Goal: Find specific page/section: Find specific page/section

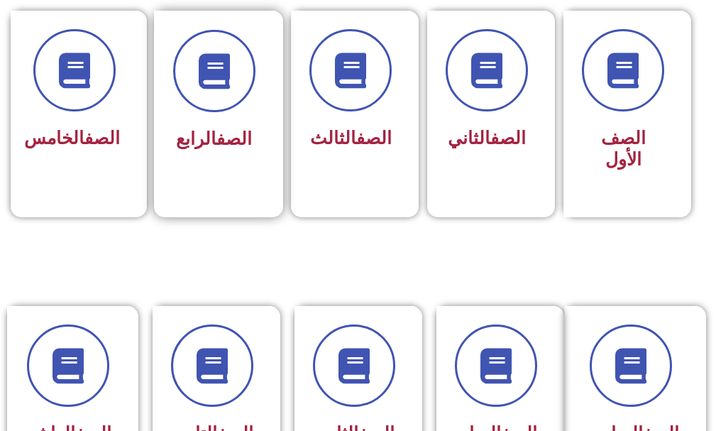
scroll to position [497, 0]
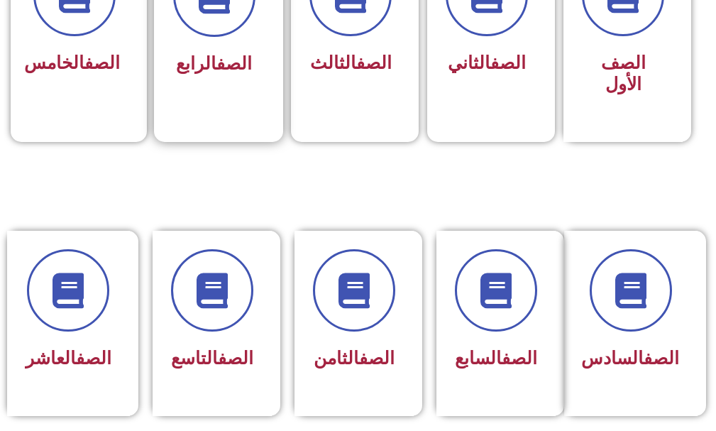
click at [180, 75] on div "الصف الرابع" at bounding box center [214, 65] width 82 height 34
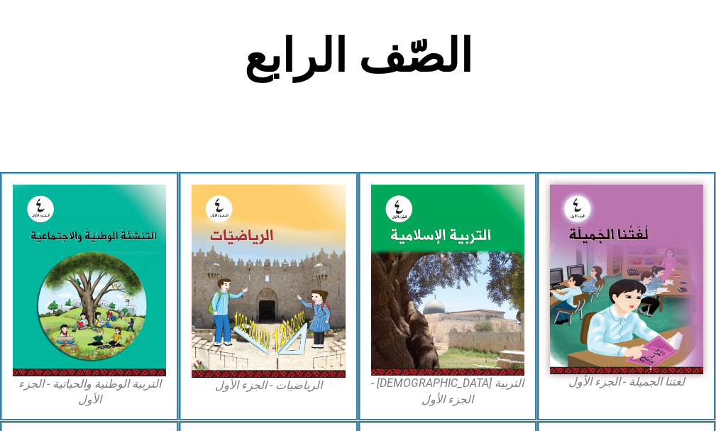
scroll to position [355, 0]
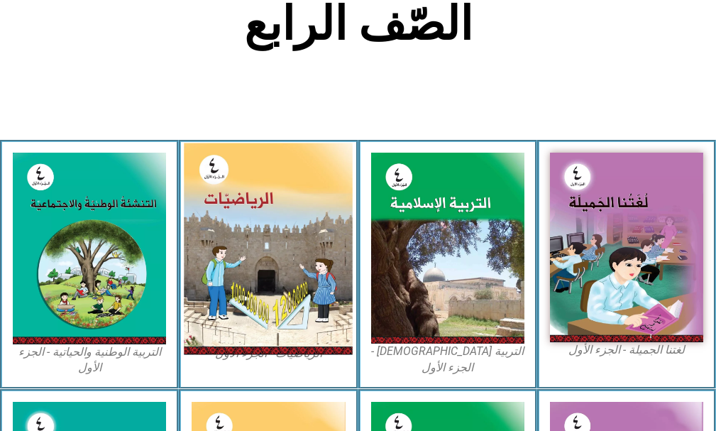
click at [239, 229] on img at bounding box center [268, 249] width 169 height 212
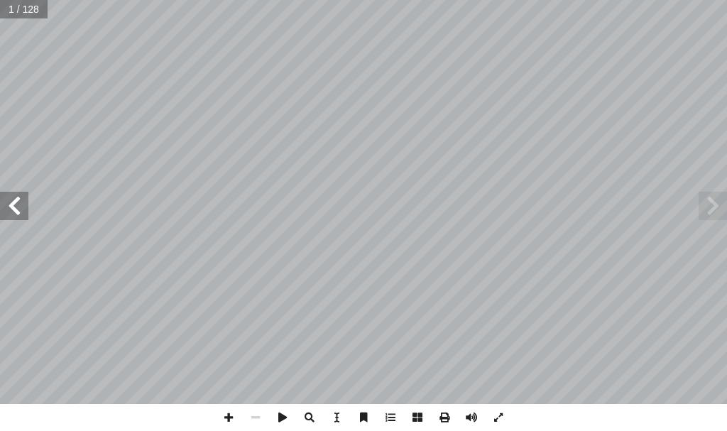
click at [9, 206] on span at bounding box center [14, 206] width 28 height 28
click at [11, 206] on span at bounding box center [14, 206] width 28 height 28
click at [11, 205] on span at bounding box center [14, 206] width 28 height 28
click at [231, 417] on span at bounding box center [228, 417] width 27 height 27
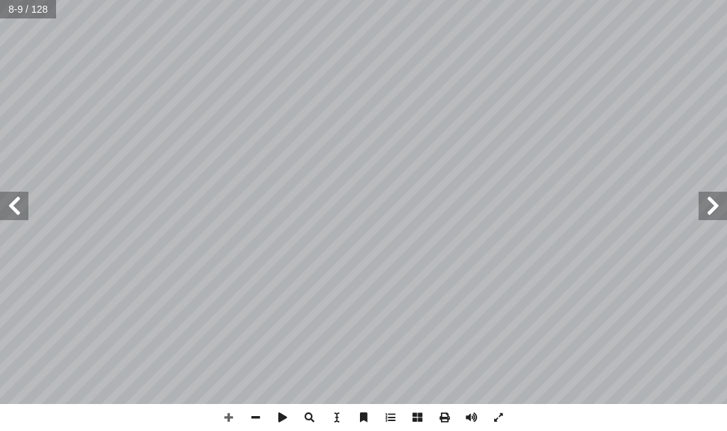
click at [10, 197] on span at bounding box center [14, 206] width 28 height 28
